Goal: Task Accomplishment & Management: Complete application form

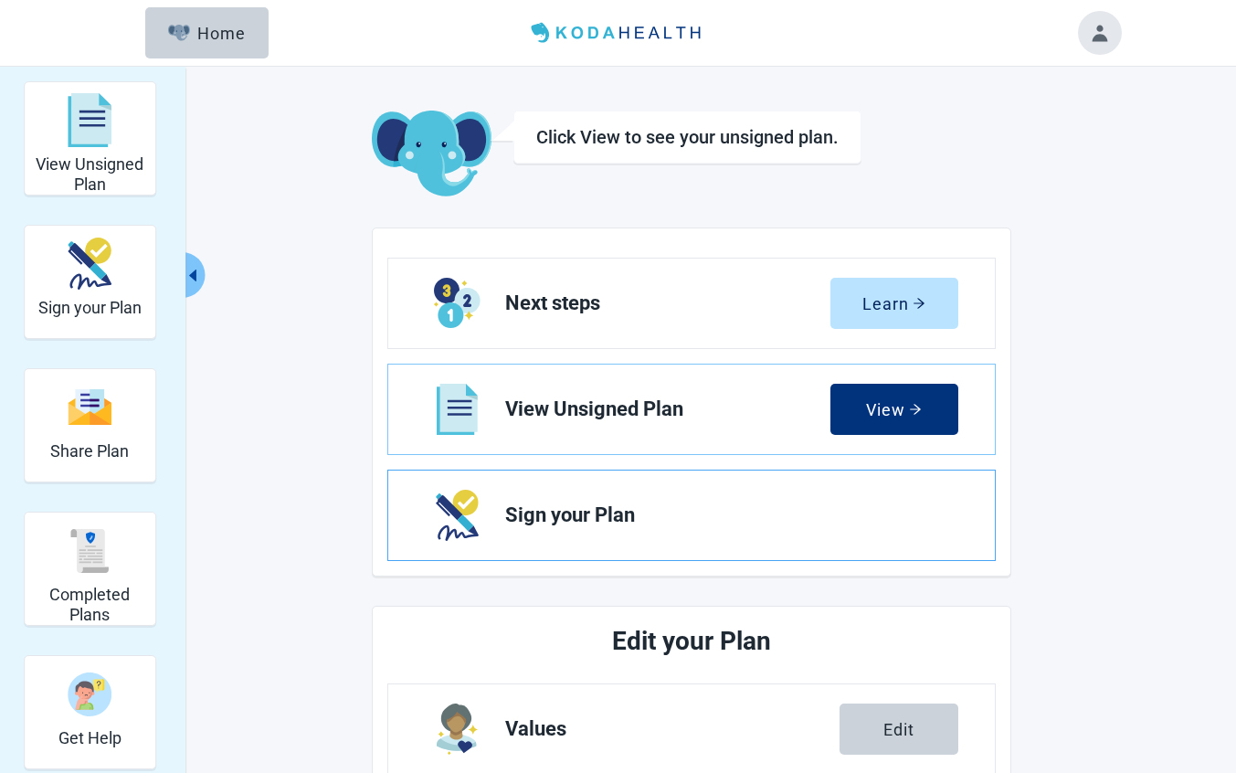
click at [561, 516] on span "Sign your Plan" at bounding box center [724, 515] width 439 height 22
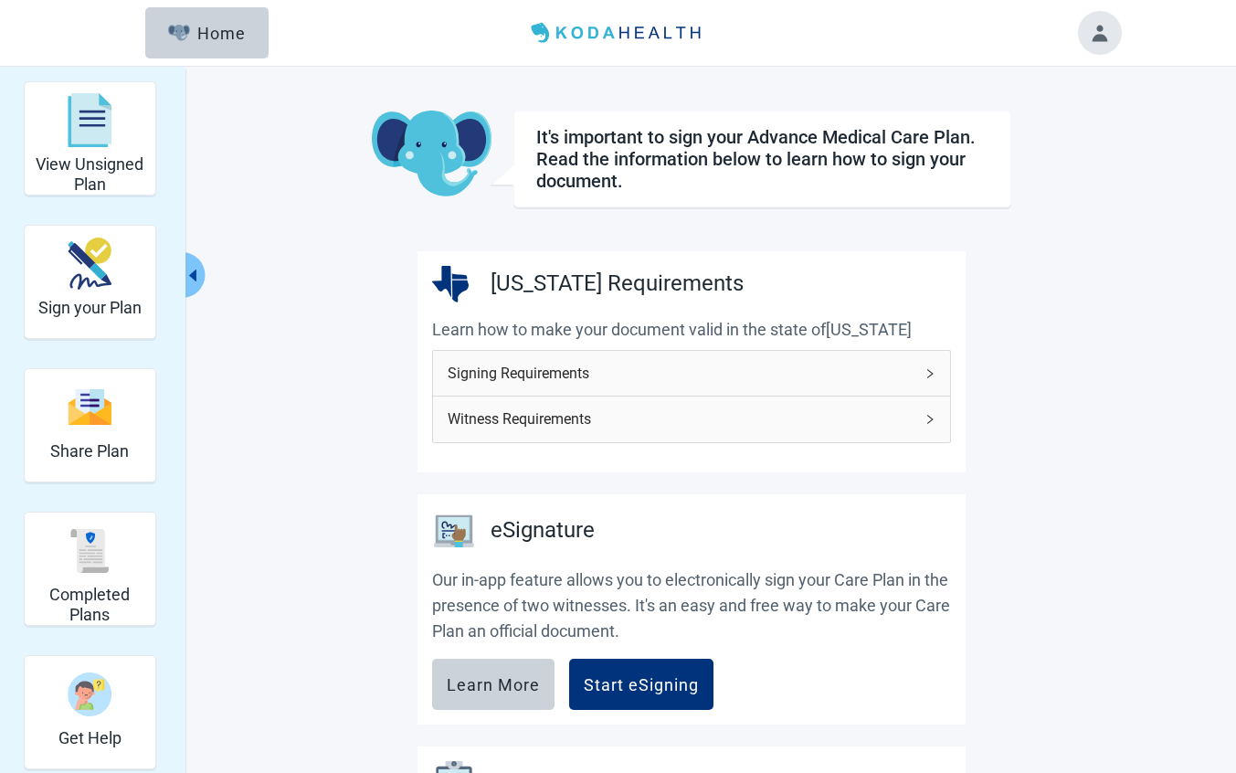
click at [933, 372] on icon "right" at bounding box center [930, 373] width 11 height 11
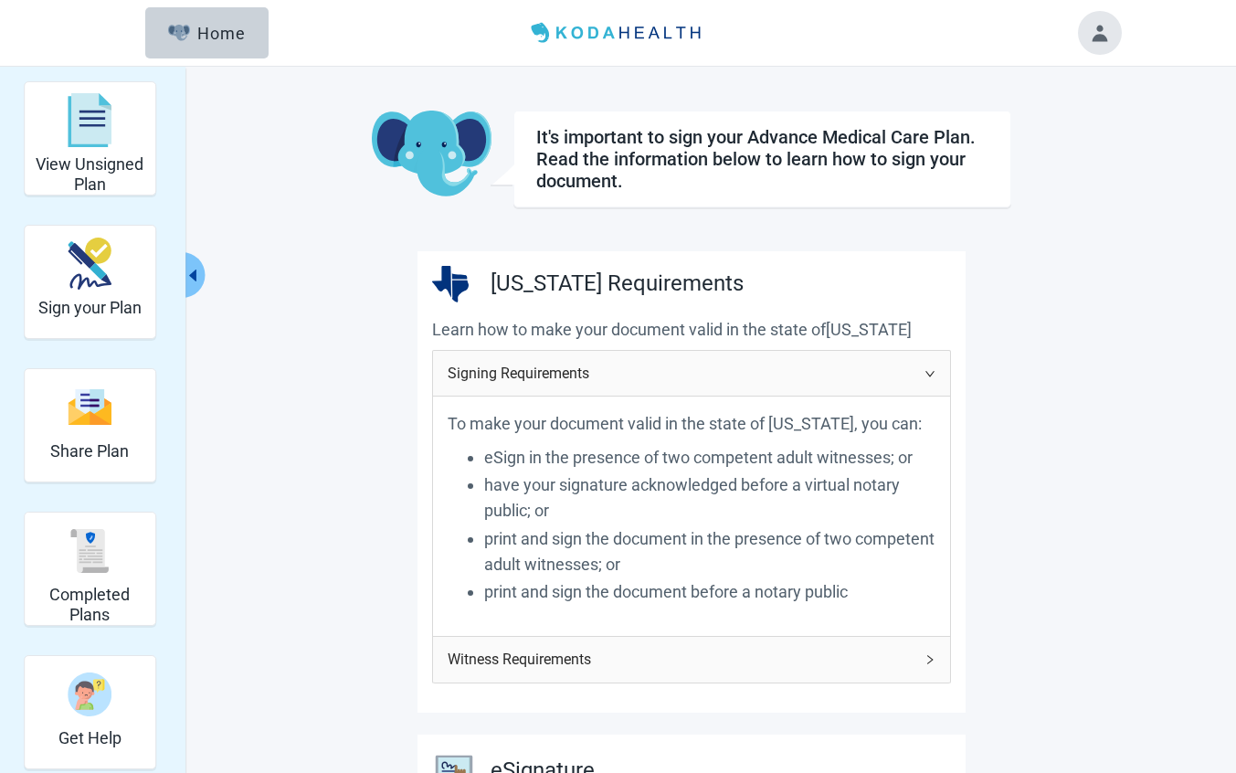
click at [929, 659] on icon "right" at bounding box center [930, 659] width 11 height 11
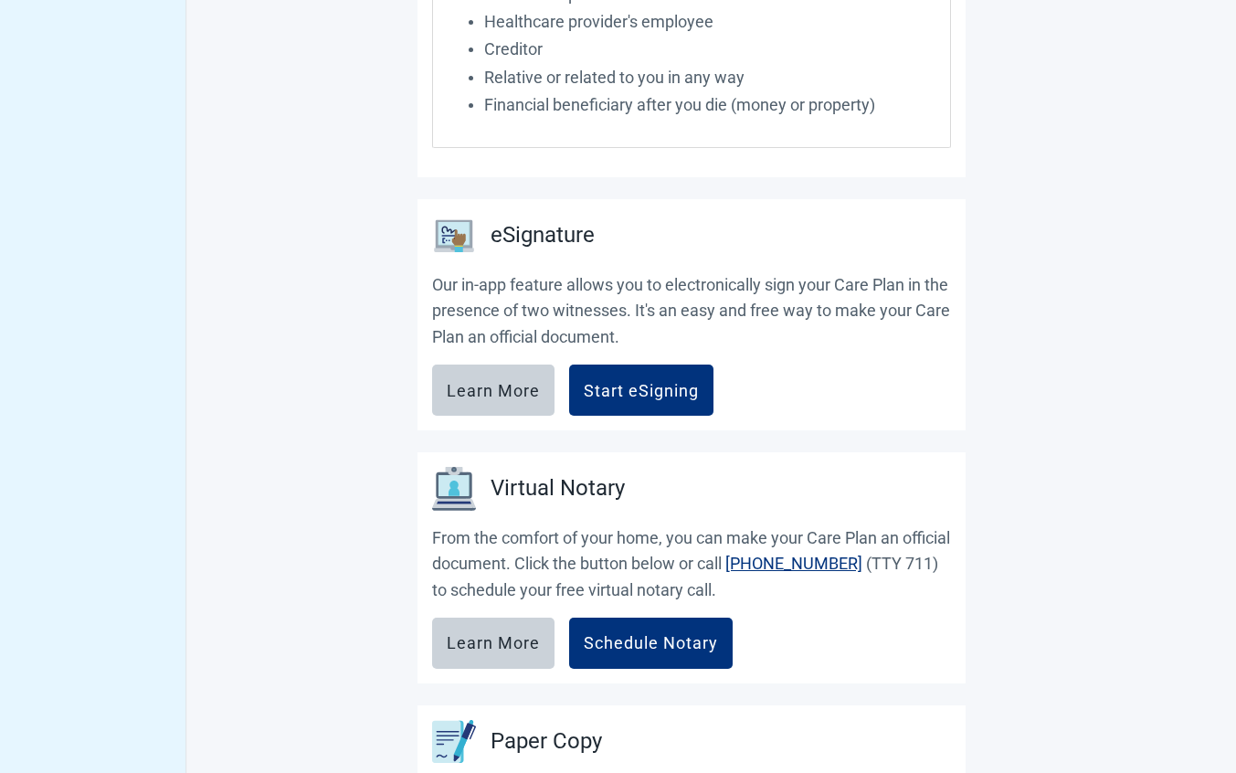
scroll to position [963, 0]
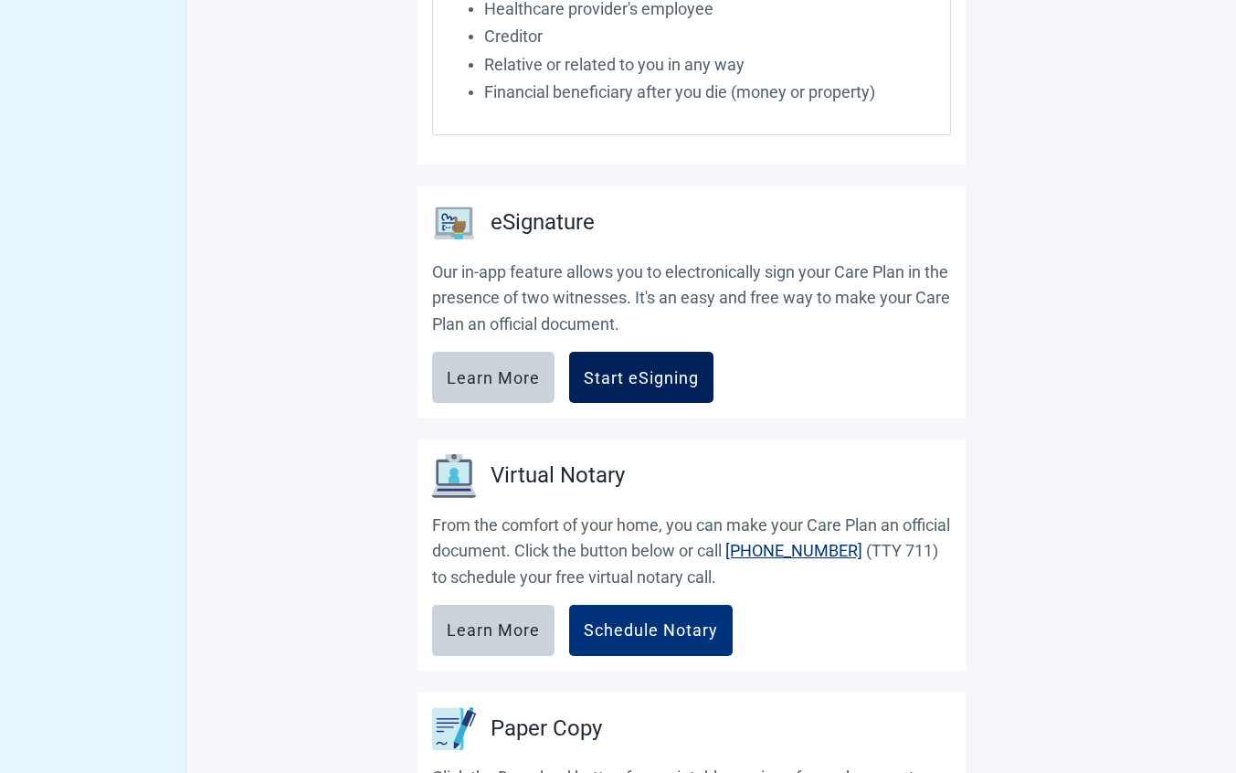
click at [645, 386] on div "Start eSigning" at bounding box center [641, 377] width 115 height 18
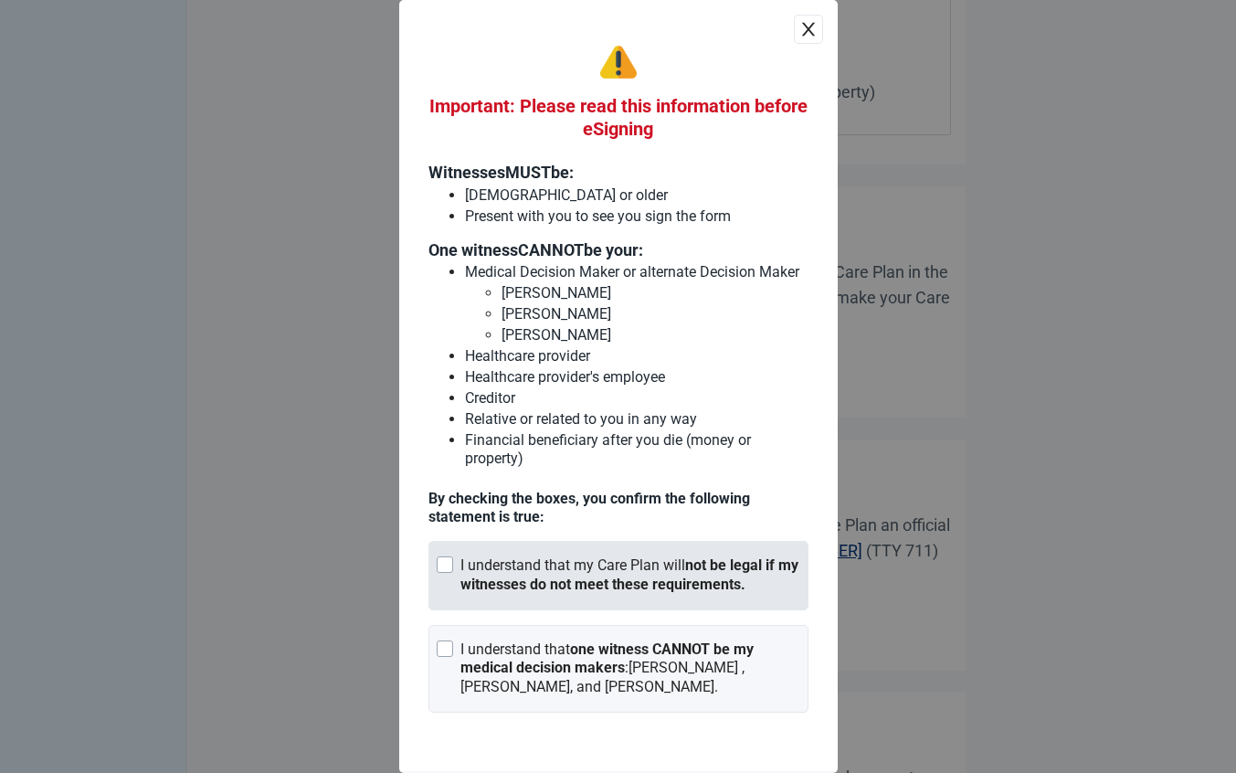
click at [443, 573] on div "Main content" at bounding box center [445, 564] width 16 height 16
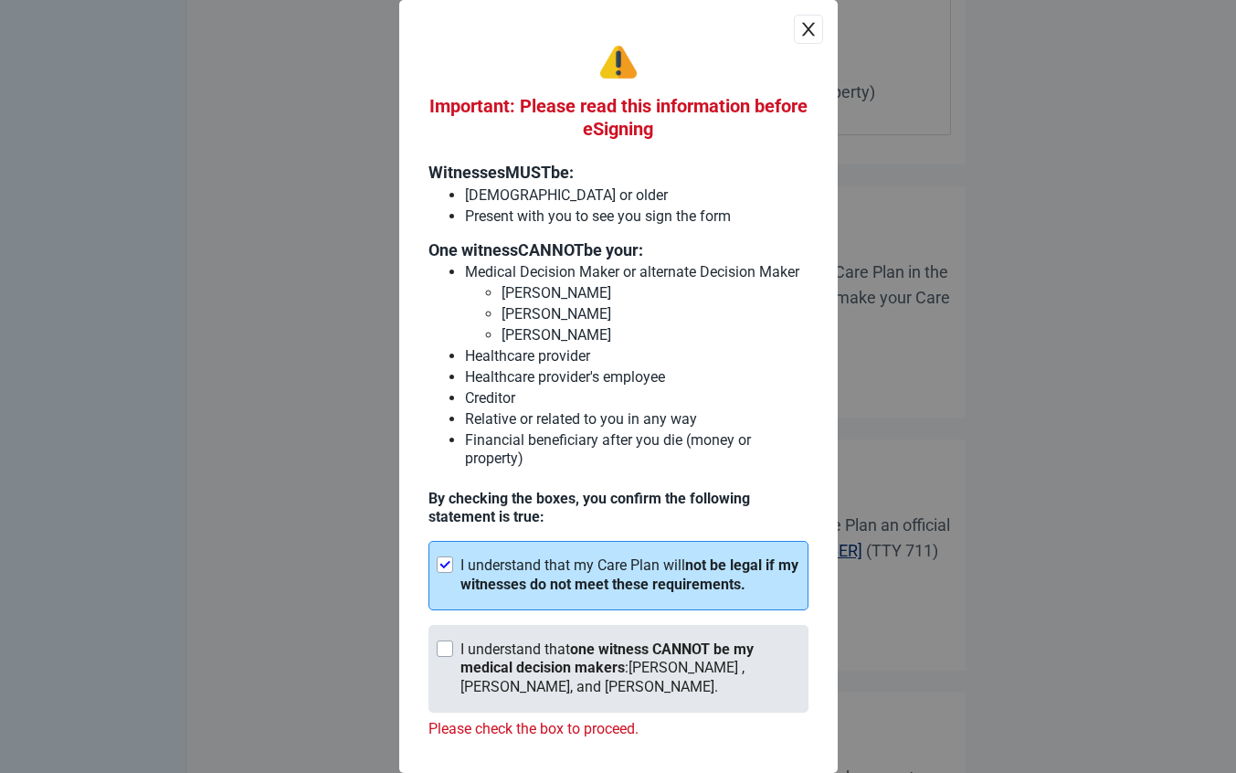
click at [444, 657] on div "Main content" at bounding box center [445, 648] width 16 height 16
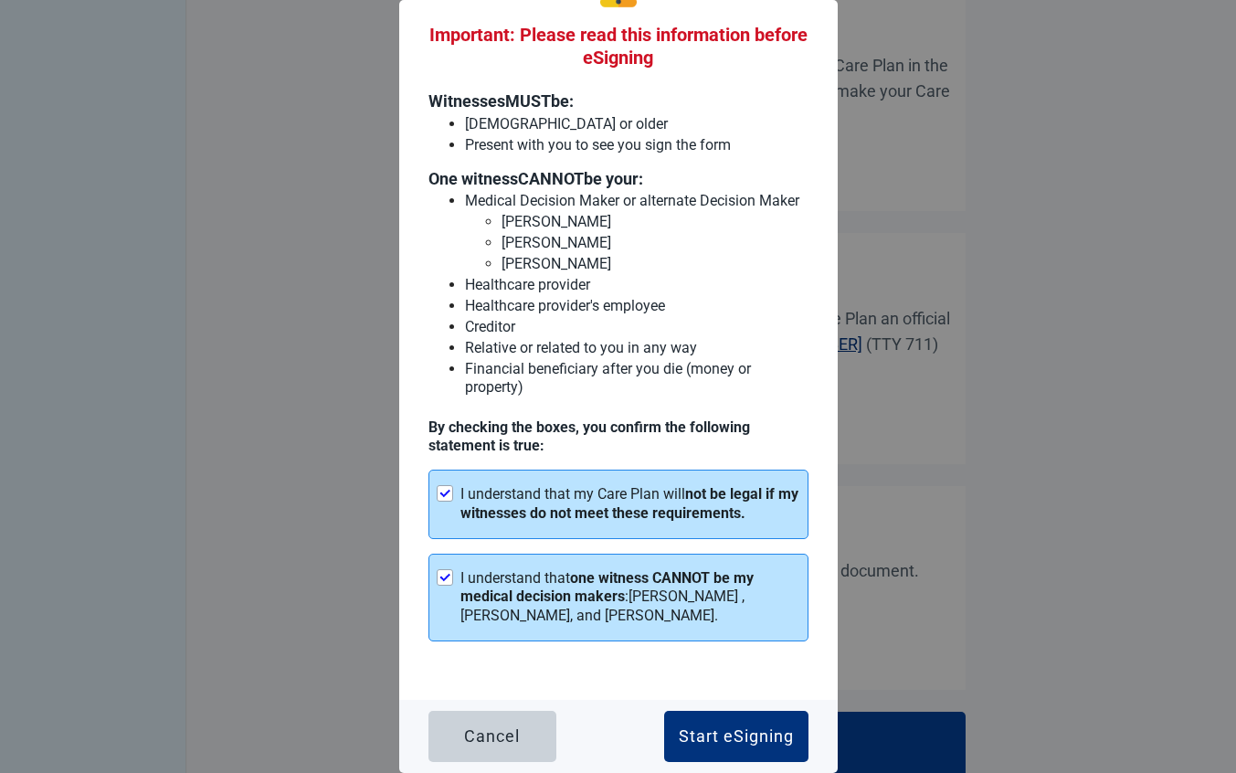
scroll to position [1285, 0]
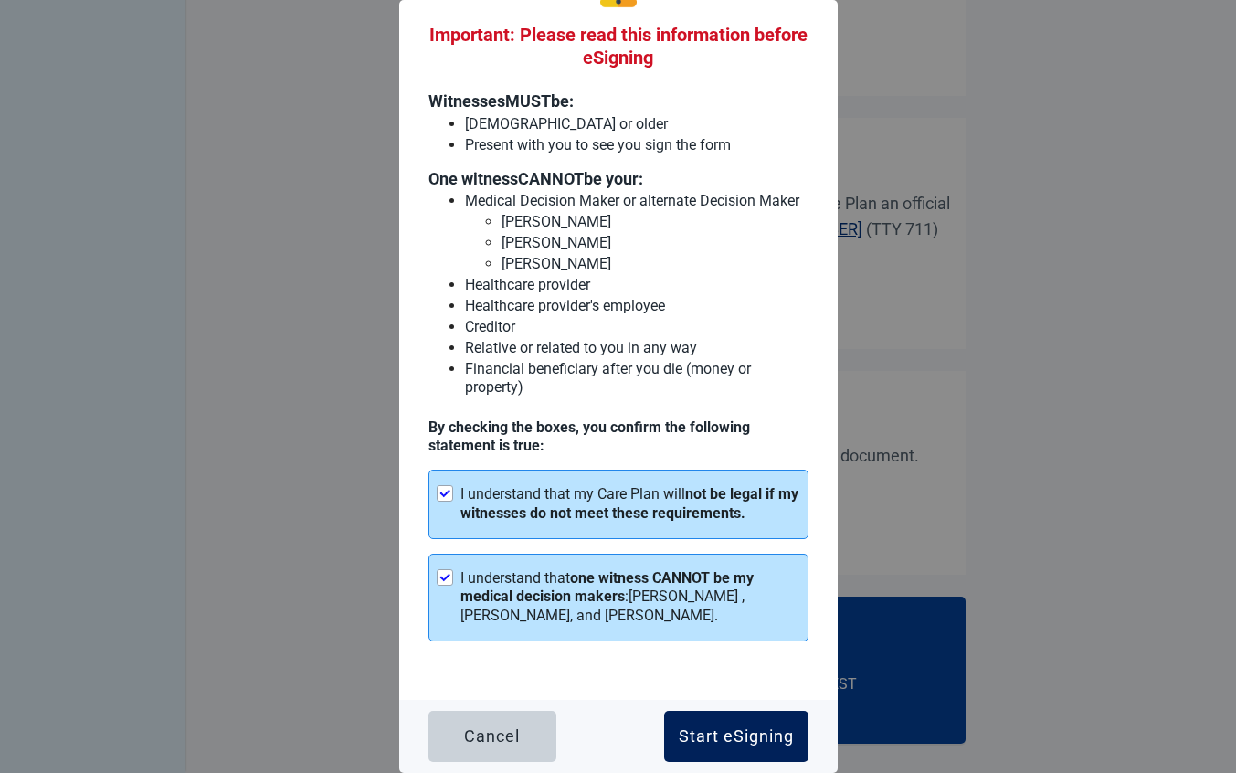
click at [689, 743] on div "Start eSigning" at bounding box center [736, 736] width 115 height 18
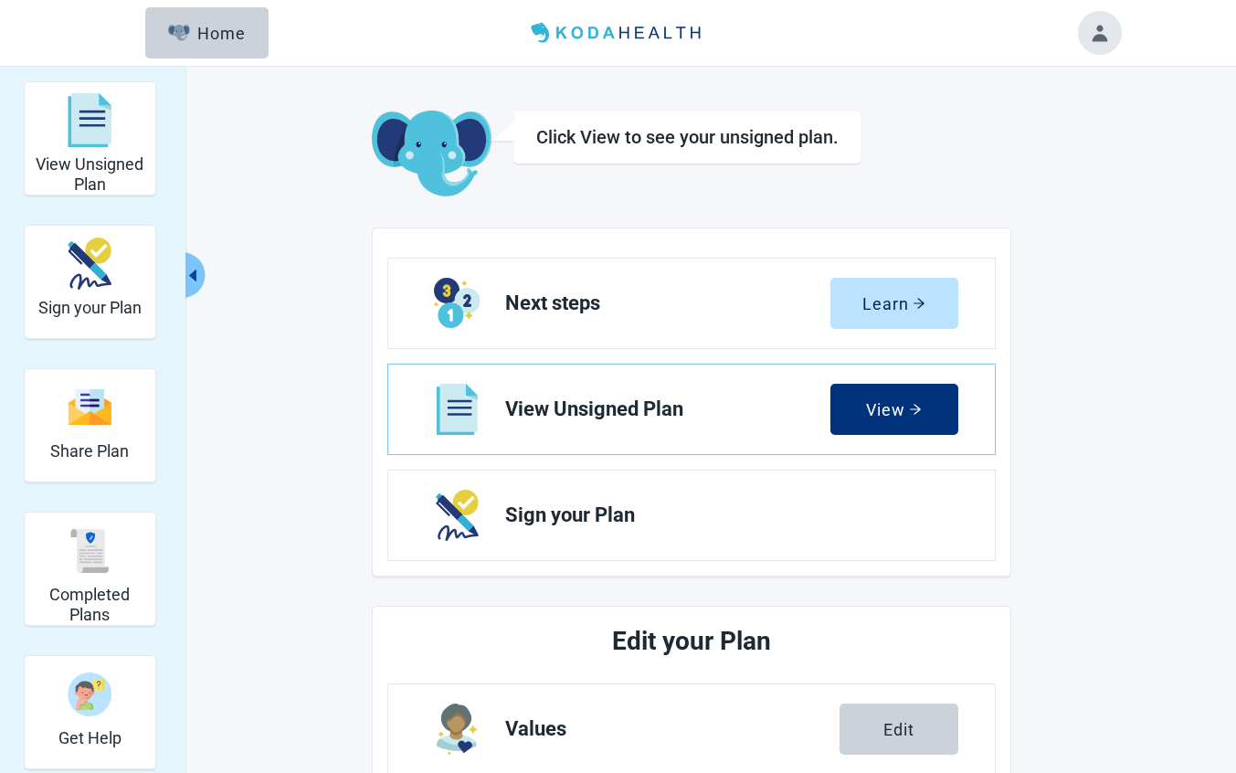
click at [1092, 37] on button "Toggle account menu" at bounding box center [1100, 33] width 44 height 44
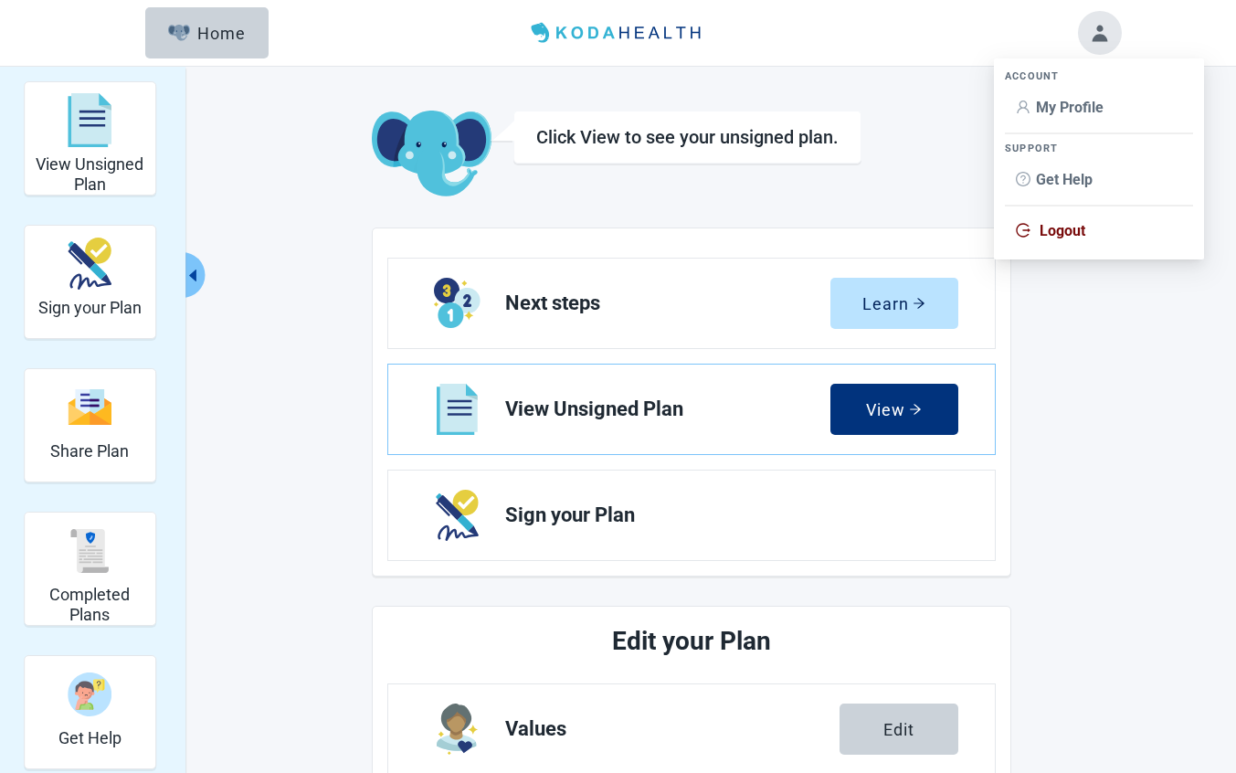
click at [1049, 235] on span "Logout" at bounding box center [1063, 230] width 46 height 17
